Goal: Obtain resource: Download file/media

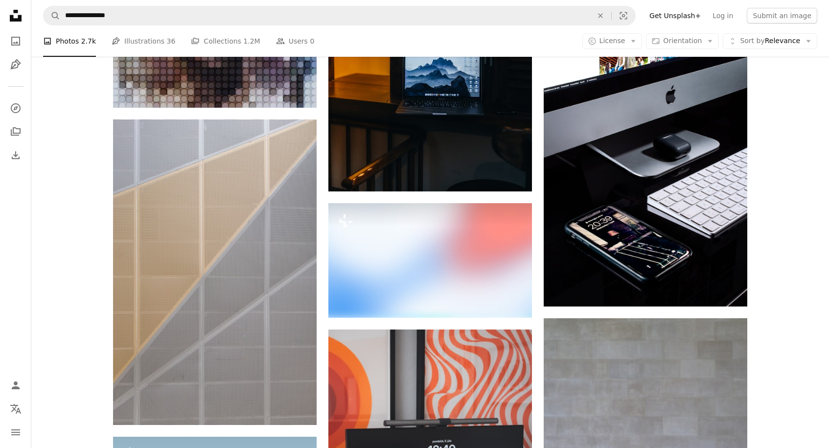
scroll to position [48509, 0]
click at [480, 303] on icon "A lock" at bounding box center [475, 299] width 7 height 7
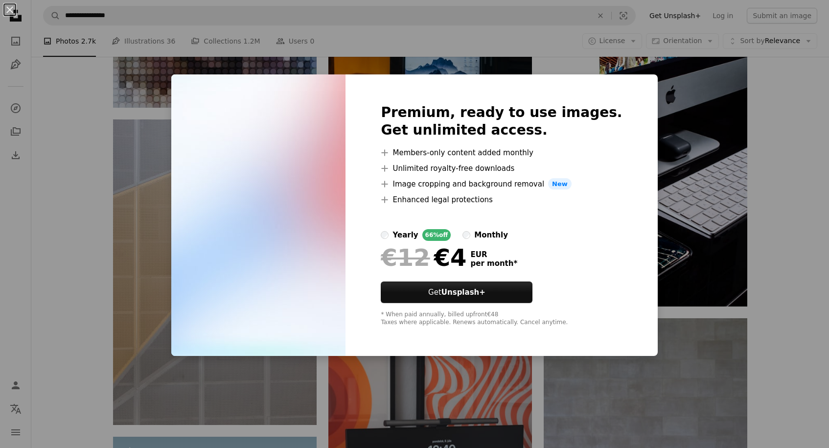
click at [481, 316] on div "* When paid annually, billed upfront €48 Taxes where applicable. Renews automat…" at bounding box center [501, 319] width 241 height 16
drag, startPoint x: 441, startPoint y: 23, endPoint x: 409, endPoint y: 20, distance: 32.4
click at [427, 20] on div "An X shape Premium, ready to use images. Get unlimited access. A plus sign Memb…" at bounding box center [414, 224] width 829 height 448
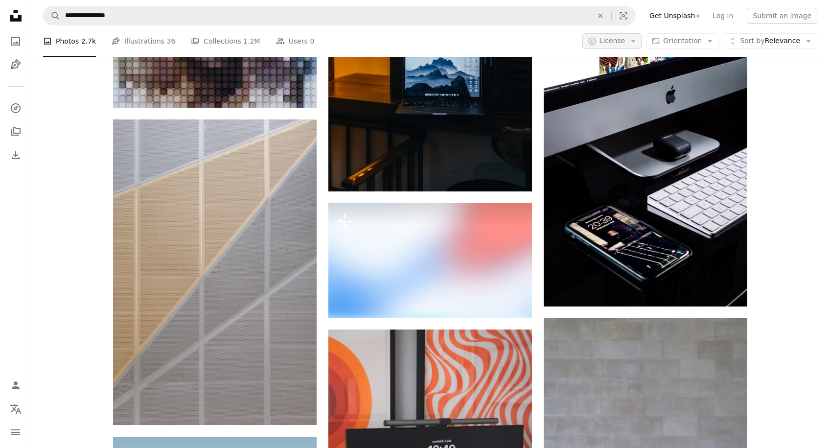
click at [630, 39] on button "A copyright icon © License Arrow down" at bounding box center [612, 41] width 60 height 16
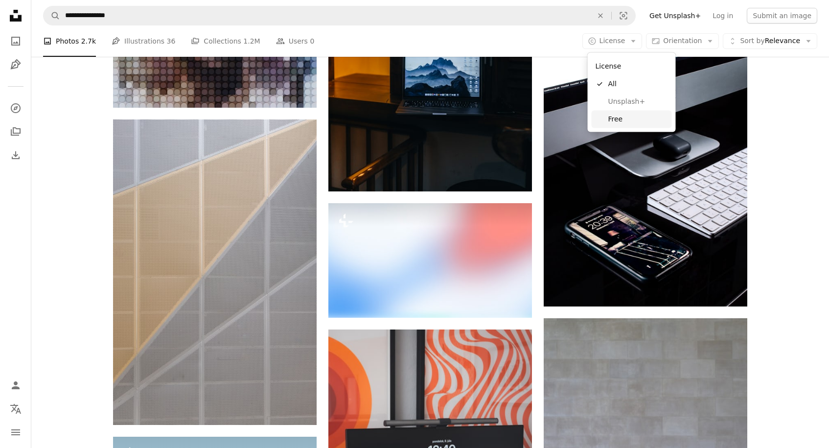
click at [612, 121] on span "Free" at bounding box center [638, 119] width 60 height 10
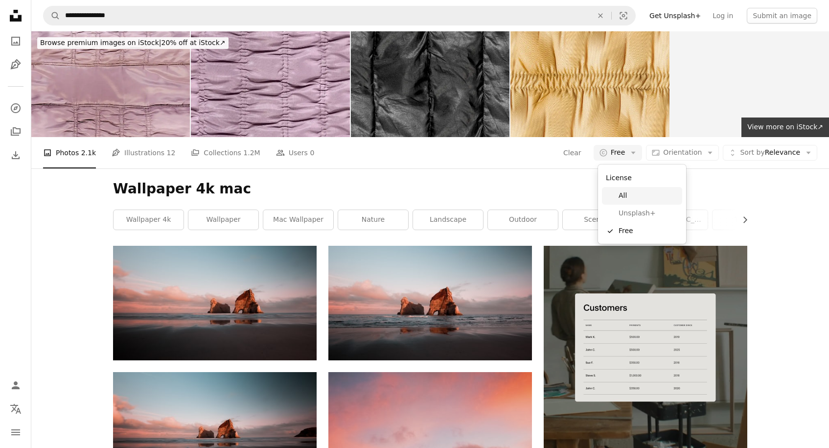
click at [616, 226] on link "A checkmark Free" at bounding box center [642, 231] width 80 height 18
click at [616, 226] on link "scenery" at bounding box center [598, 220] width 70 height 20
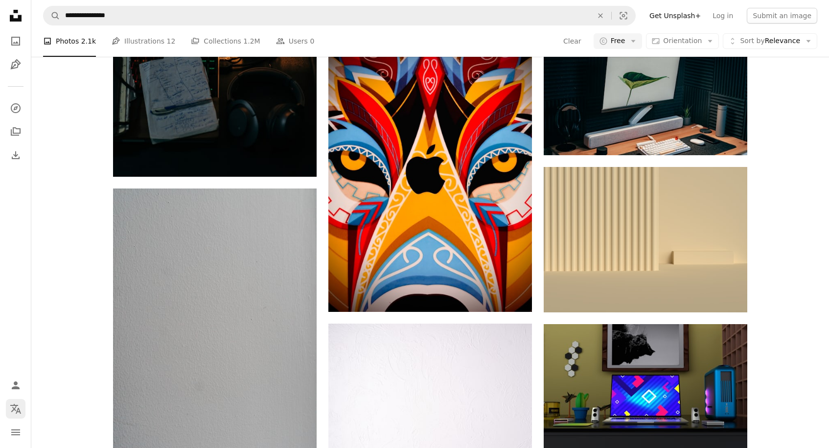
scroll to position [27919, 0]
